Goal: Task Accomplishment & Management: Complete application form

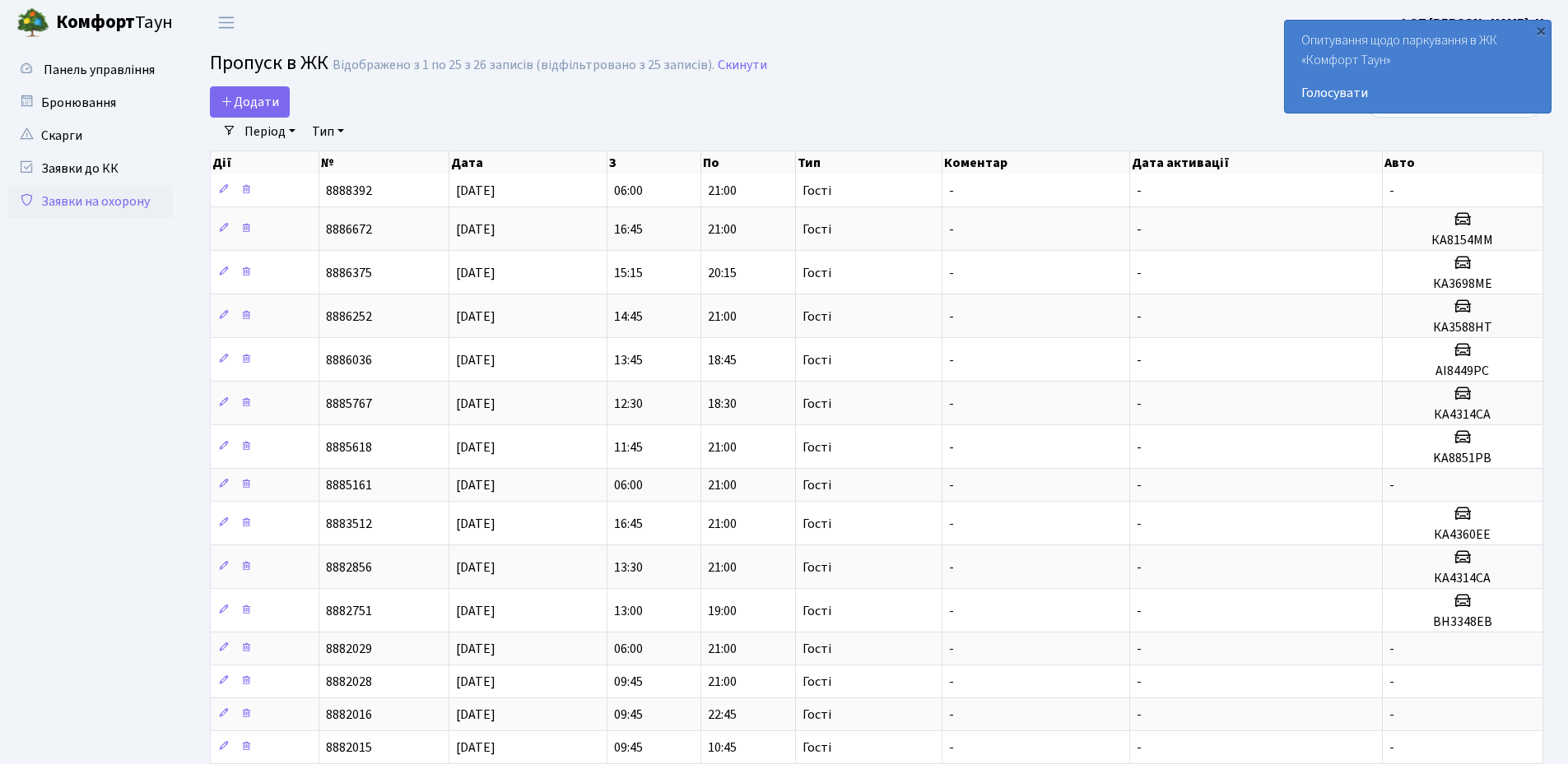
select select "25"
click at [246, 99] on span "Додати" at bounding box center [249, 101] width 59 height 18
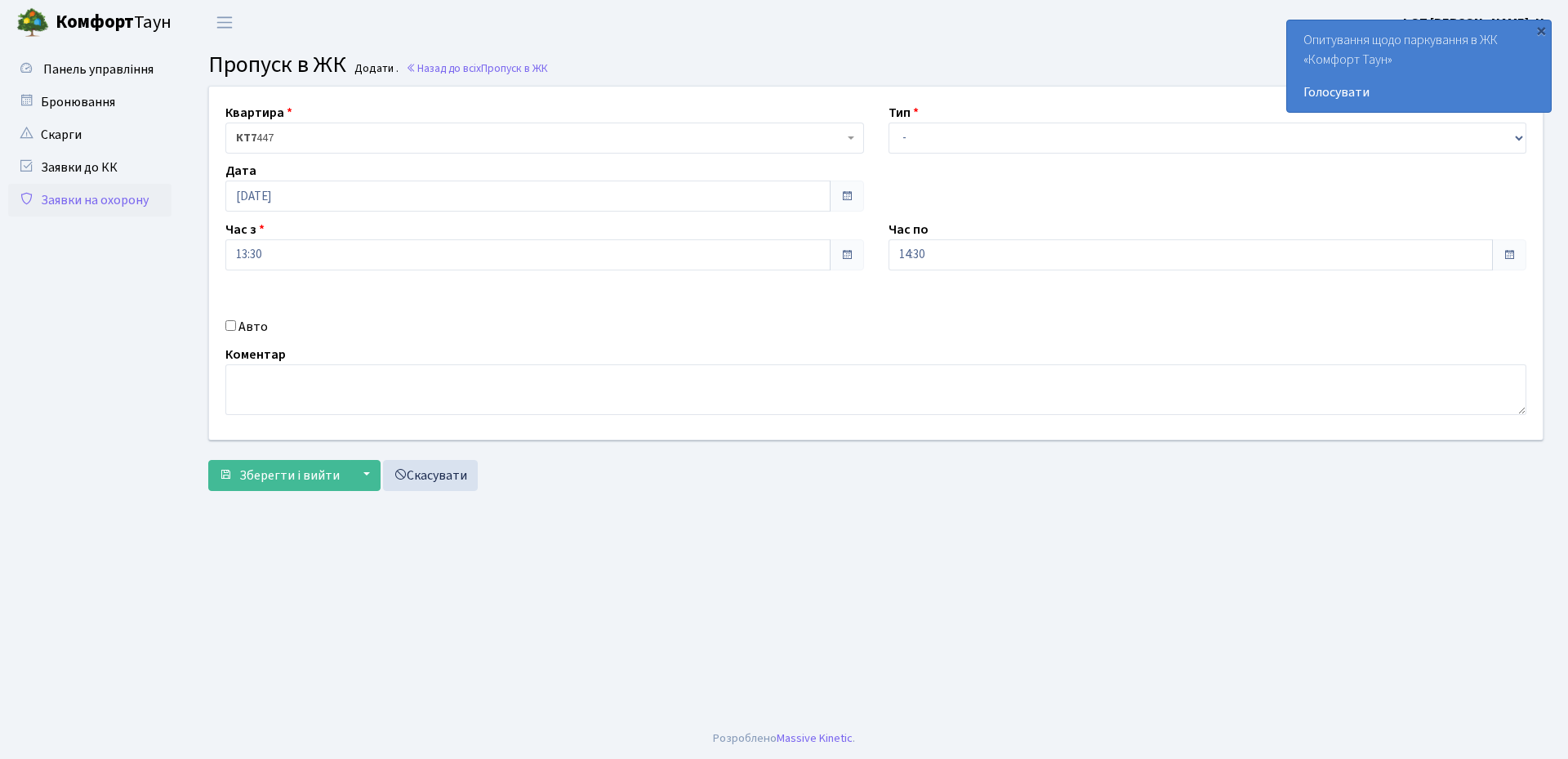
click at [251, 327] on label "Авто" at bounding box center [253, 326] width 30 height 19
click at [236, 327] on input "Авто" at bounding box center [231, 325] width 11 height 11
checkbox input "true"
click at [964, 313] on input "text" at bounding box center [1208, 313] width 639 height 31
type input "аі4246ос"
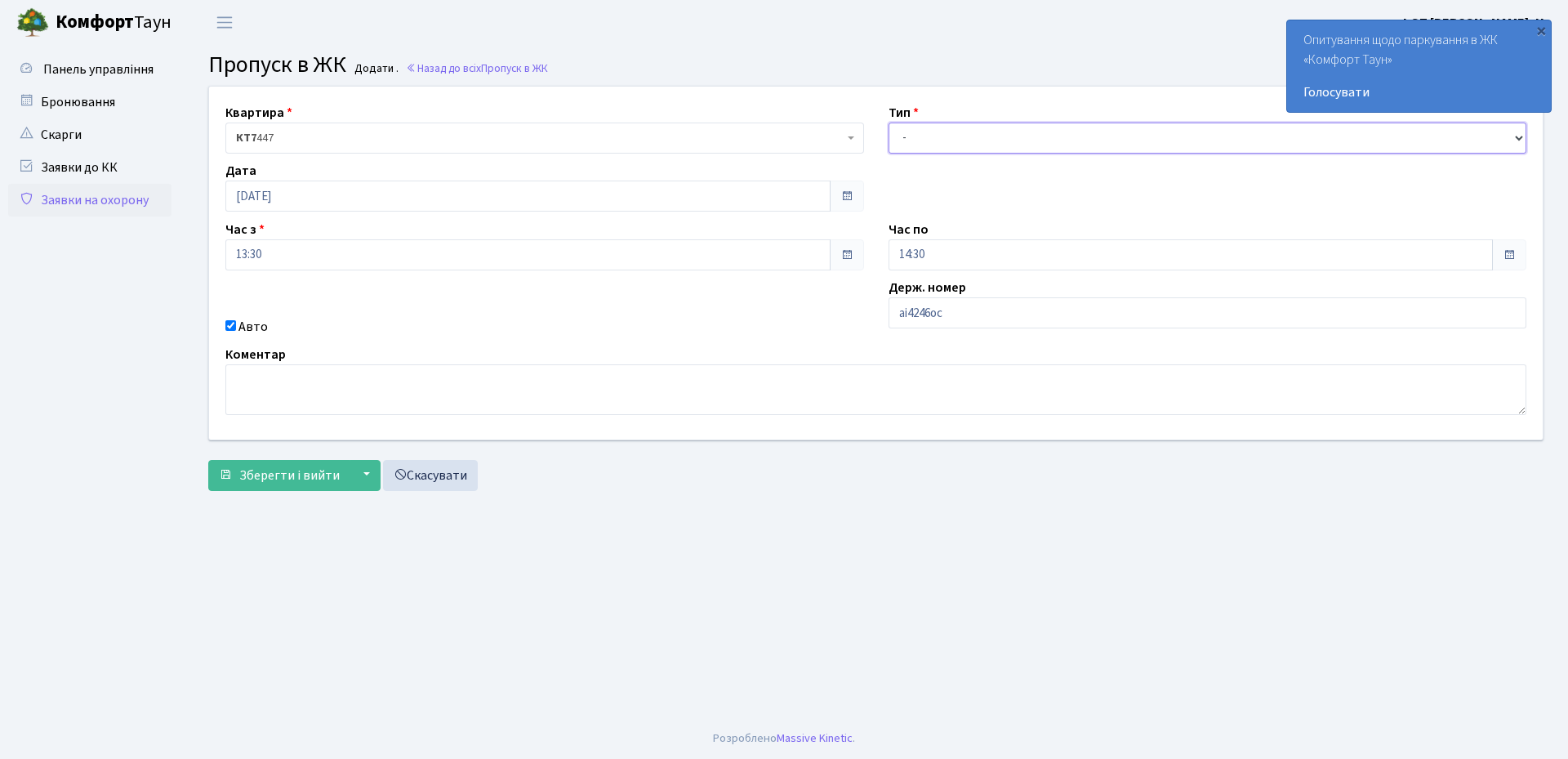
click at [925, 149] on select "- Доставка Таксі Гості Сервіс" at bounding box center [1208, 138] width 639 height 31
select select "3"
click at [889, 123] on select "- Доставка Таксі Гості Сервіс" at bounding box center [1208, 138] width 639 height 31
drag, startPoint x: 927, startPoint y: 251, endPoint x: 932, endPoint y: 268, distance: 17.7
click at [928, 252] on input "14:30" at bounding box center [1191, 254] width 605 height 31
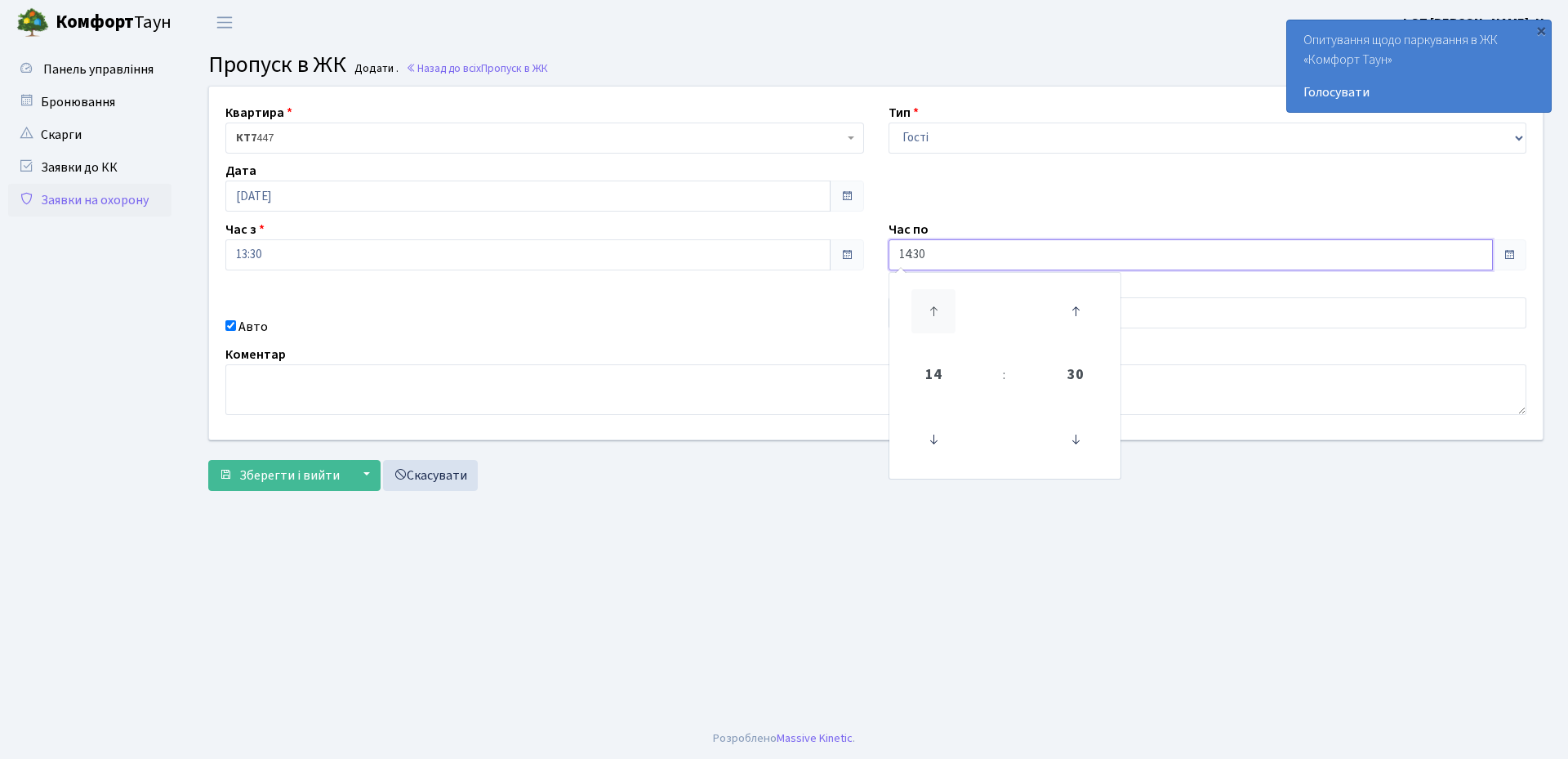
click at [937, 311] on icon at bounding box center [934, 311] width 44 height 44
type input "17:30"
click at [788, 335] on div "Авто" at bounding box center [544, 326] width 663 height 19
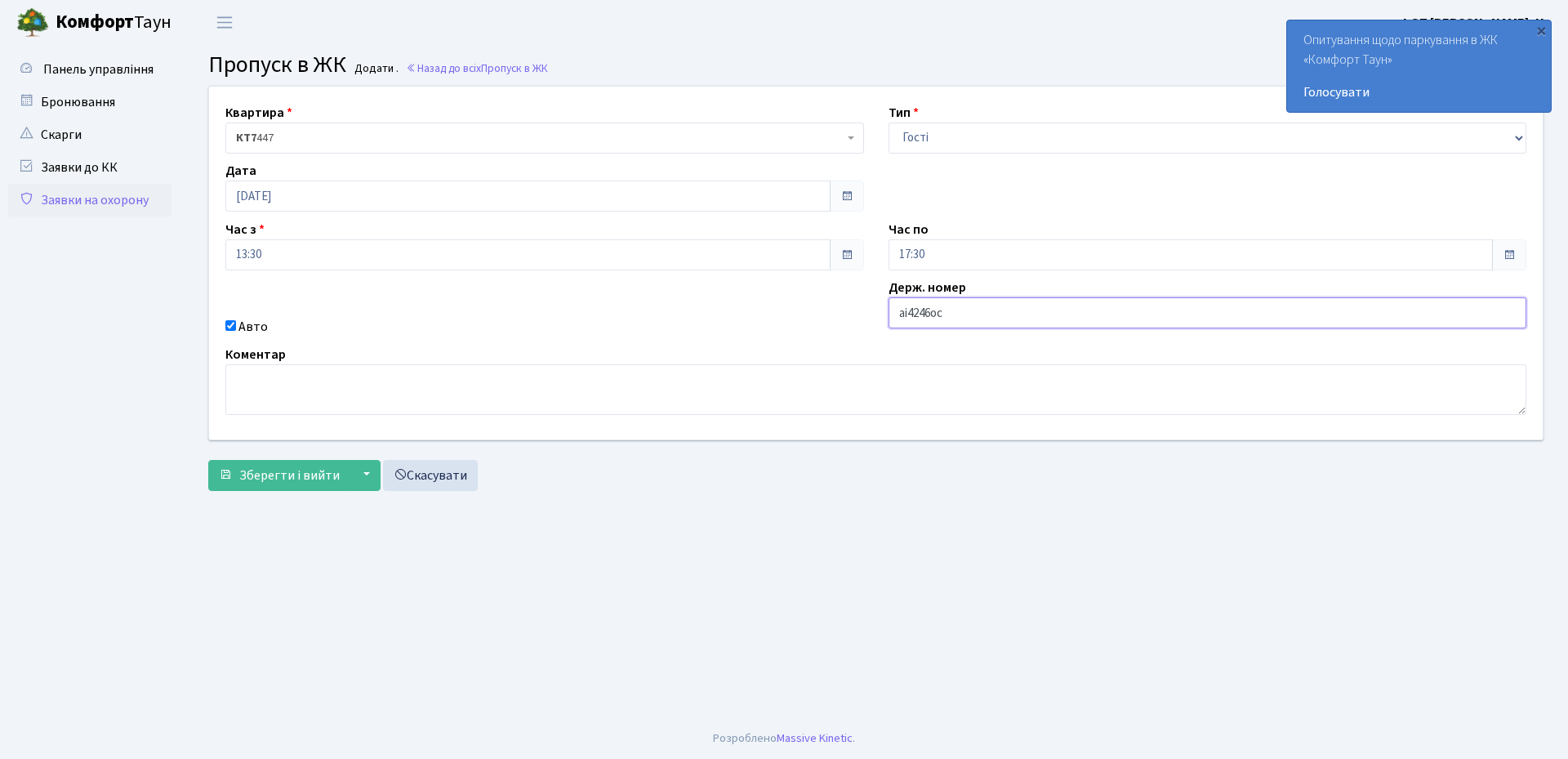
click at [913, 319] on input "аі4246ос" at bounding box center [1208, 313] width 639 height 31
click at [925, 319] on input "аі4246ос" at bounding box center [1208, 313] width 639 height 31
type input "аі4216ос"
click at [303, 474] on span "Зберегти і вийти" at bounding box center [289, 475] width 101 height 18
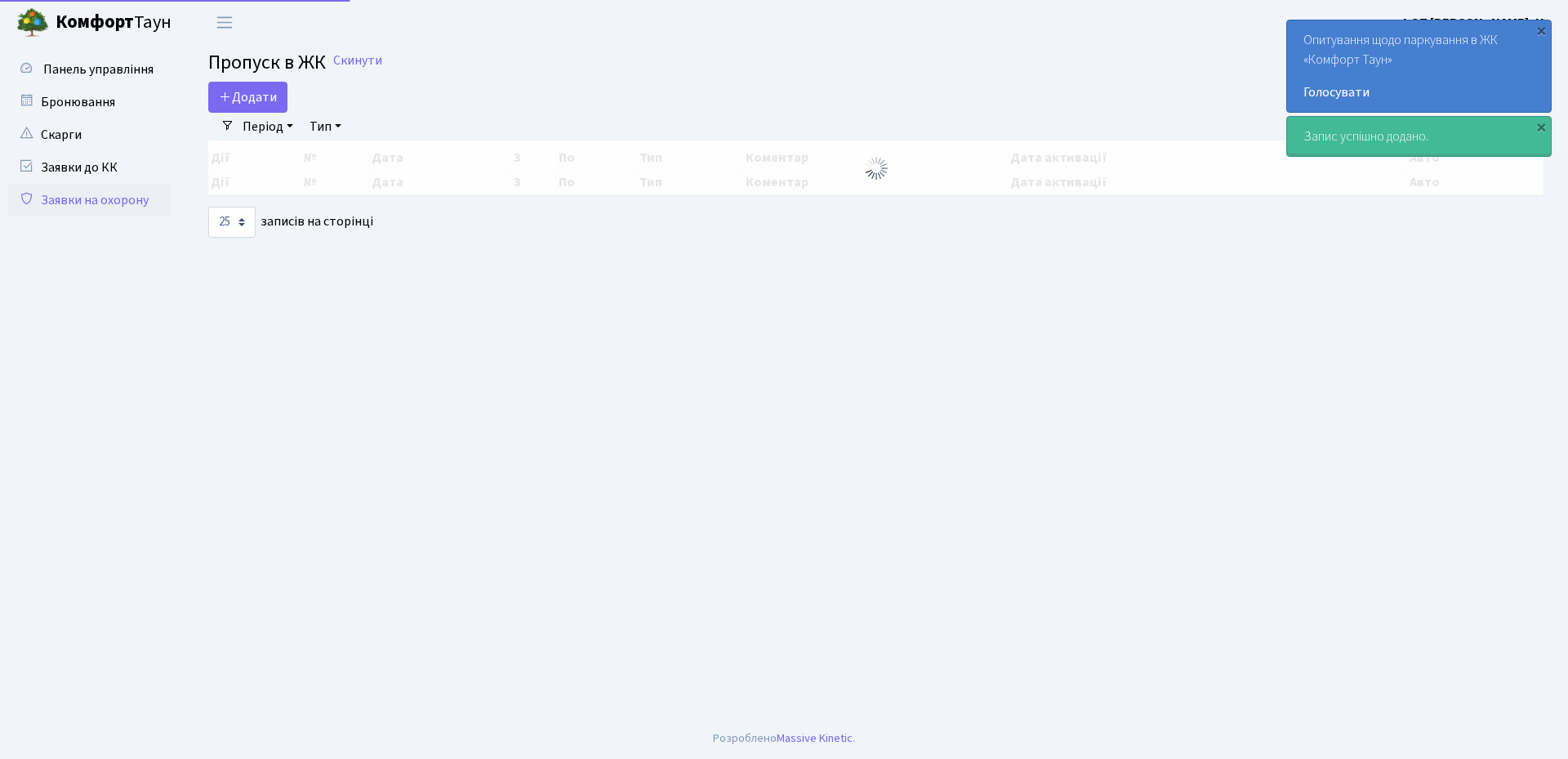
select select "25"
